Goal: Check status: Check status

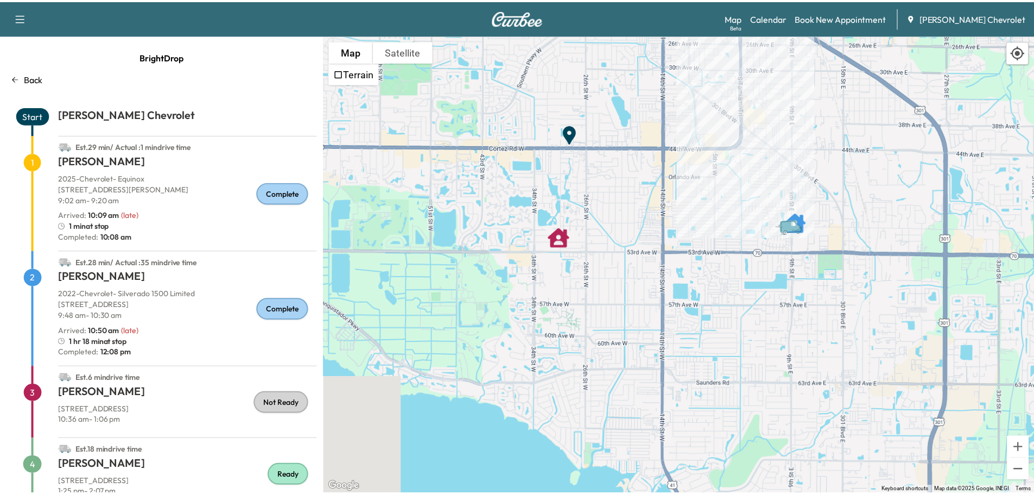
scroll to position [52, 0]
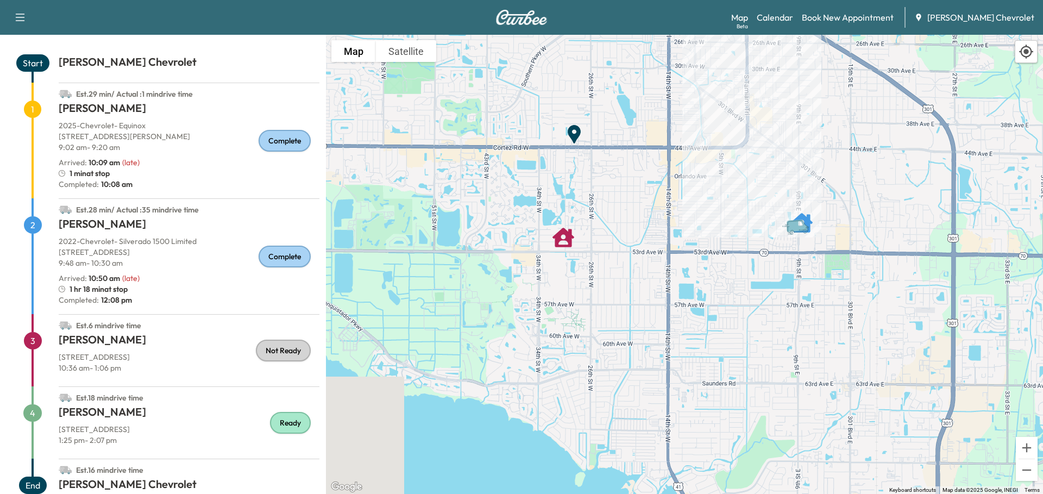
click at [148, 403] on div "Est. 18 min drive time" at bounding box center [189, 395] width 261 height 17
click at [39, 415] on span "4" at bounding box center [32, 412] width 18 height 17
click at [785, 17] on link "Calendar" at bounding box center [774, 17] width 36 height 13
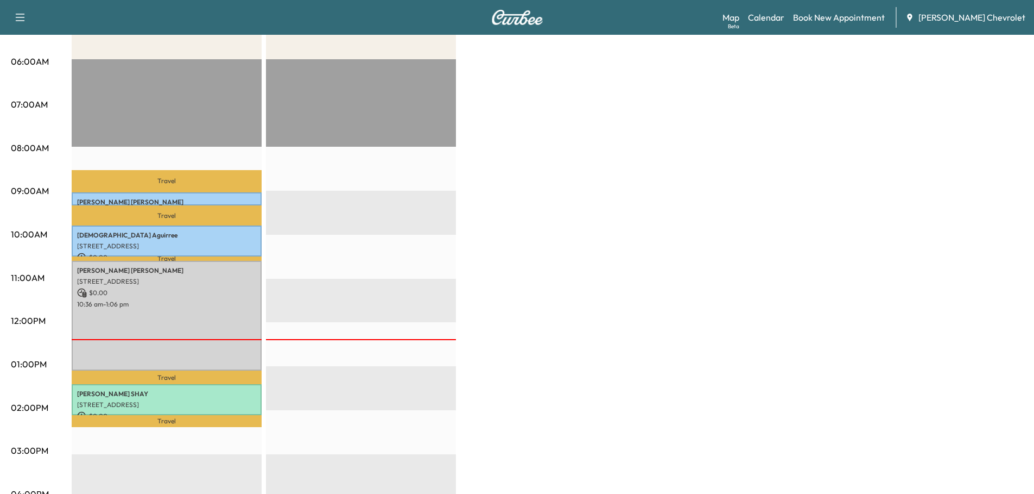
scroll to position [217, 0]
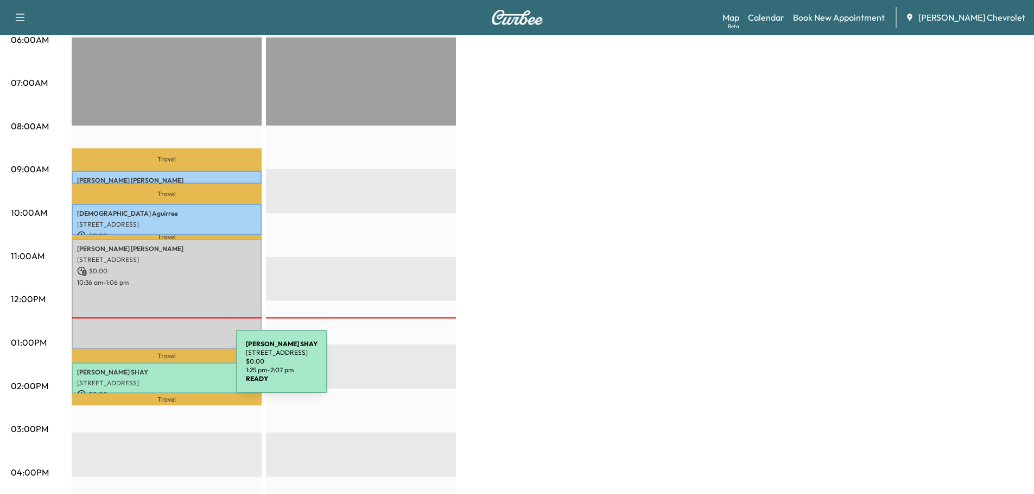
click at [155, 368] on p "[PERSON_NAME]" at bounding box center [166, 372] width 179 height 9
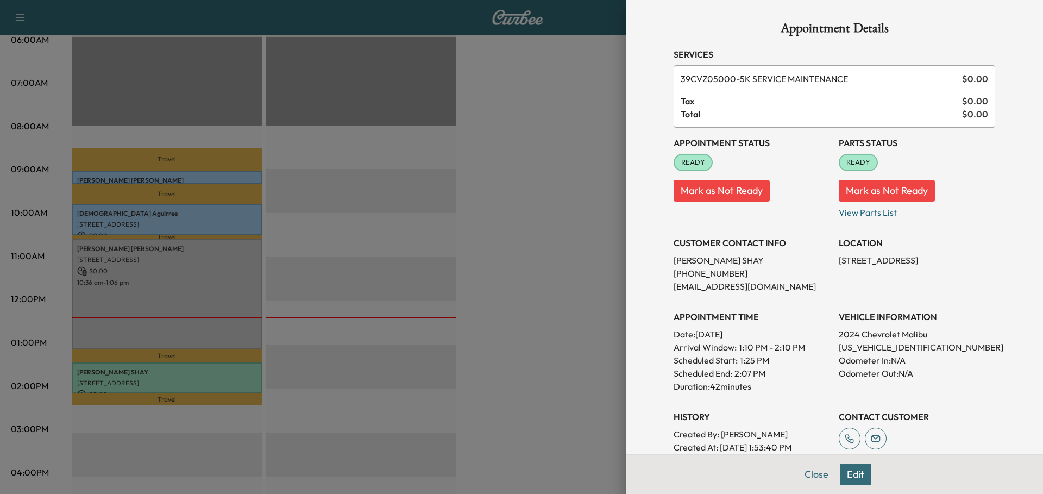
click at [585, 325] on div at bounding box center [521, 247] width 1043 height 494
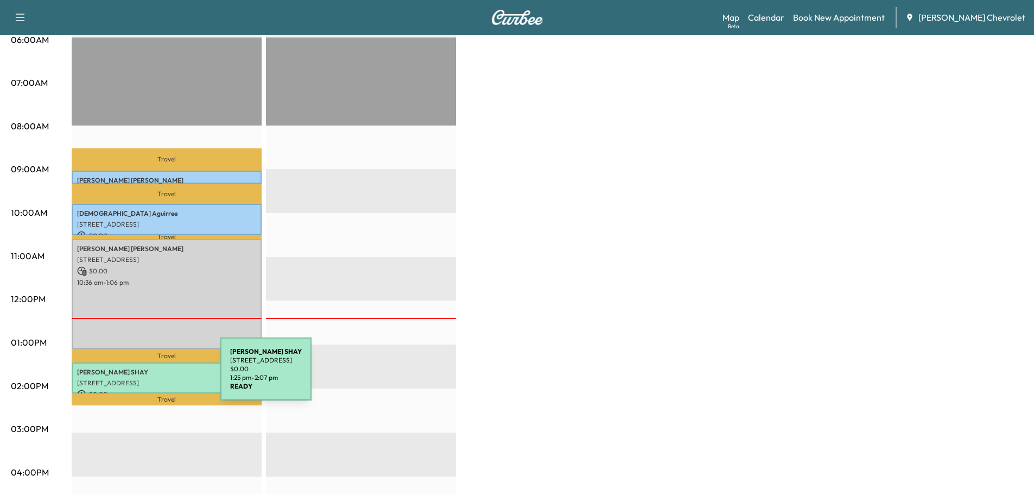
click at [139, 378] on p "[STREET_ADDRESS]" at bounding box center [166, 382] width 179 height 9
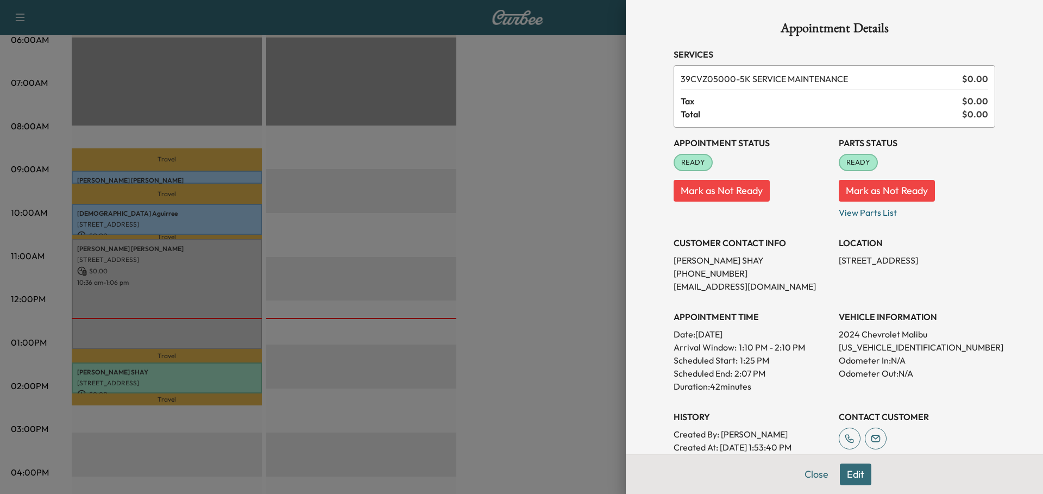
click at [803, 473] on button "Close" at bounding box center [816, 474] width 38 height 22
